Goal: Task Accomplishment & Management: Manage account settings

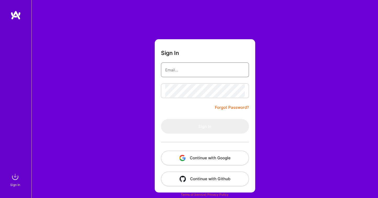
type input "[EMAIL_ADDRESS][DOMAIN_NAME]"
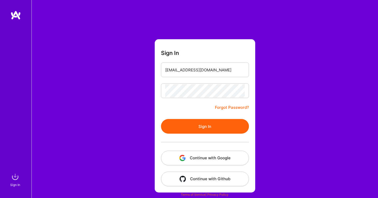
click at [178, 120] on button "Sign In" at bounding box center [205, 126] width 88 height 15
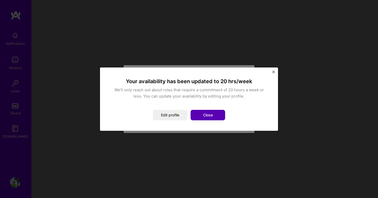
click at [206, 112] on button "Close" at bounding box center [208, 115] width 35 height 10
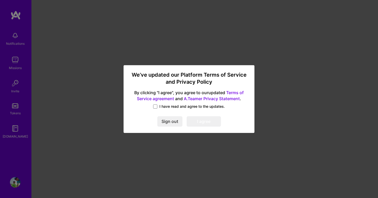
click at [169, 108] on span "I have read and agree to the updates." at bounding box center [191, 106] width 65 height 5
click at [0, 0] on input "I have read and agree to the updates." at bounding box center [0, 0] width 0 height 0
click at [198, 121] on button "I agree" at bounding box center [204, 121] width 34 height 10
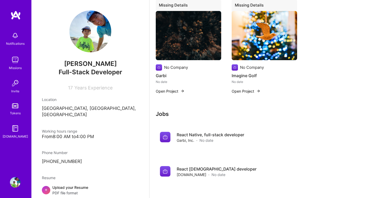
scroll to position [323, 0]
